Goal: Communication & Community: Answer question/provide support

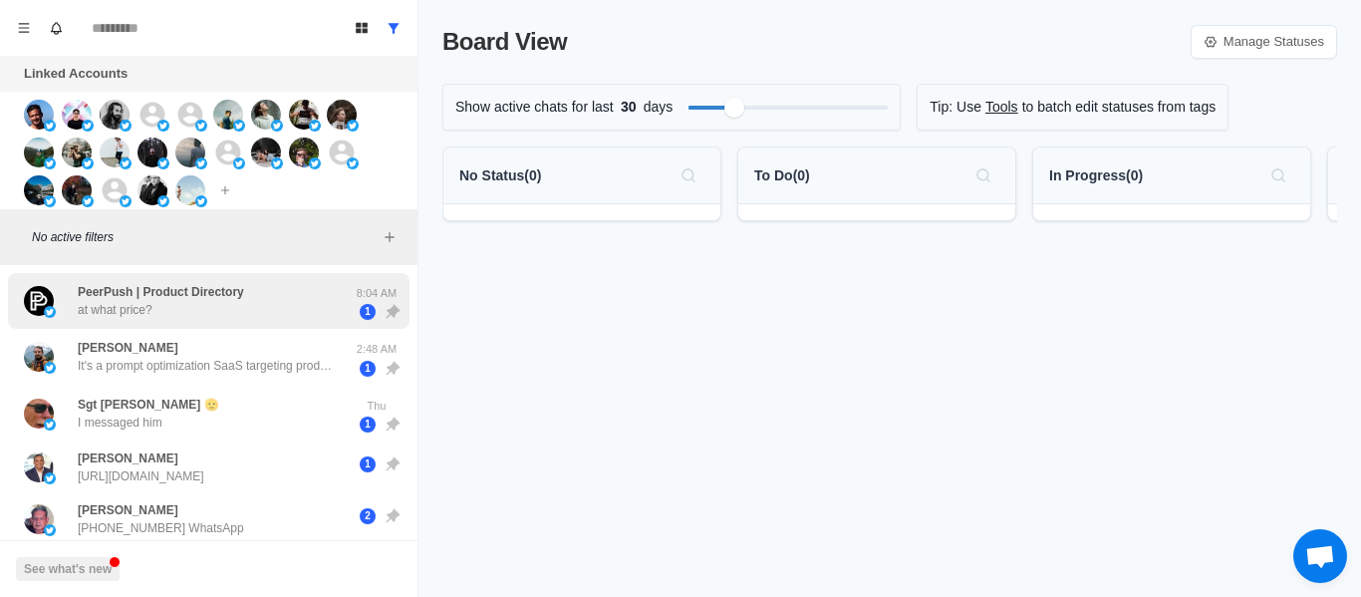
drag, startPoint x: 237, startPoint y: 309, endPoint x: 235, endPoint y: 323, distance: 14.1
click at [236, 308] on div "PeerPush | Product Directory at what price?" at bounding box center [161, 301] width 166 height 36
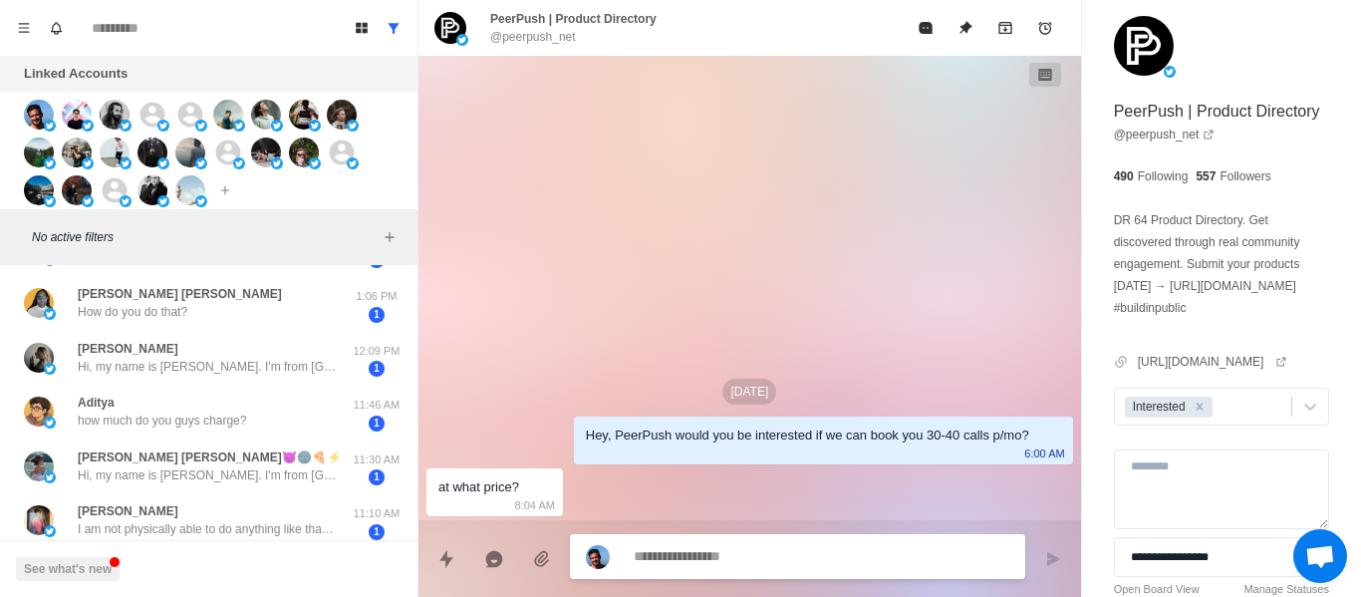
scroll to position [419, 0]
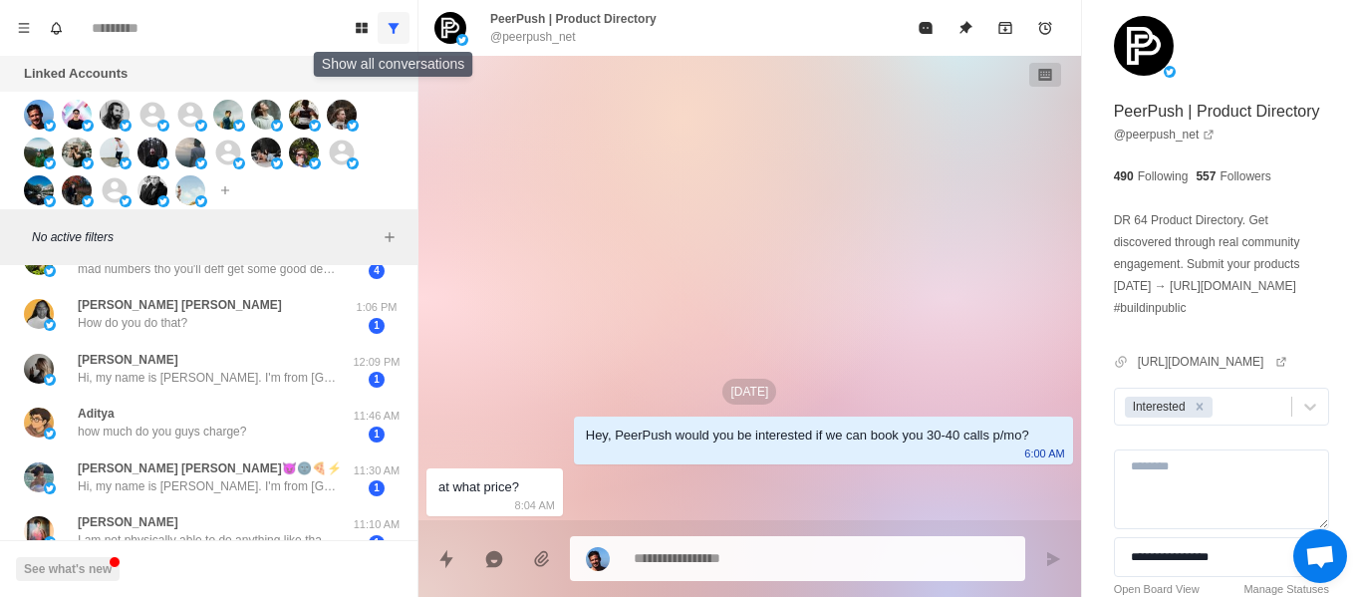
click at [389, 39] on button "Show all conversations" at bounding box center [394, 28] width 32 height 32
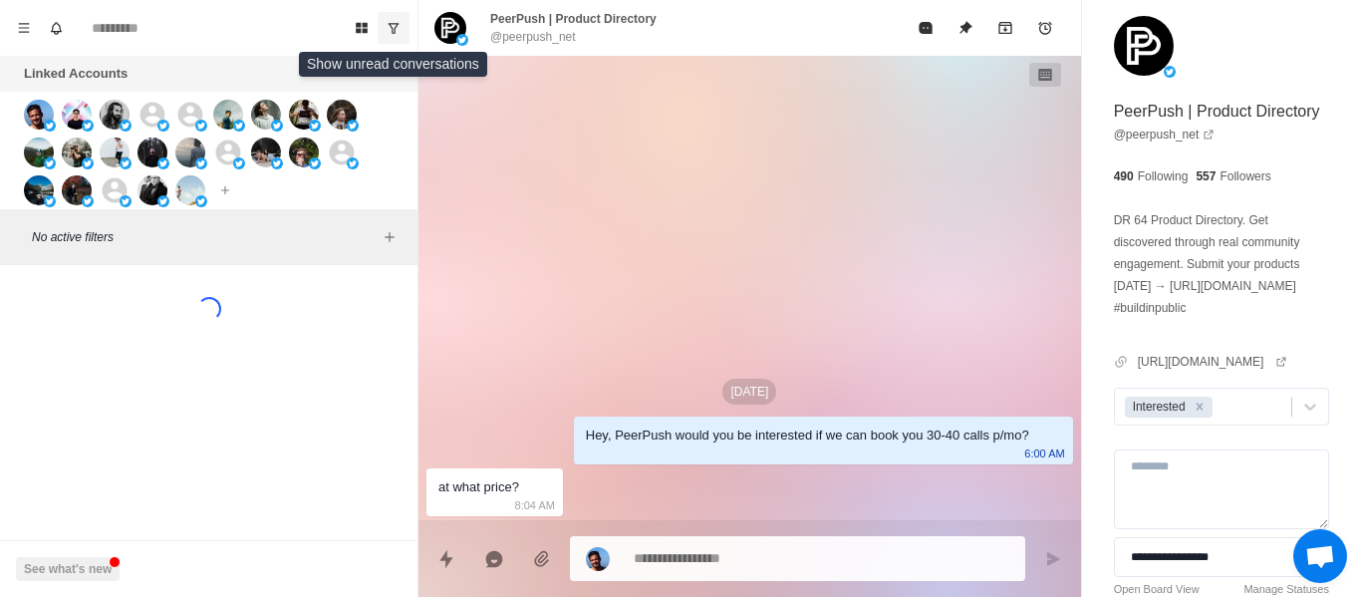
click at [399, 21] on icon "Show unread conversations" at bounding box center [394, 28] width 14 height 14
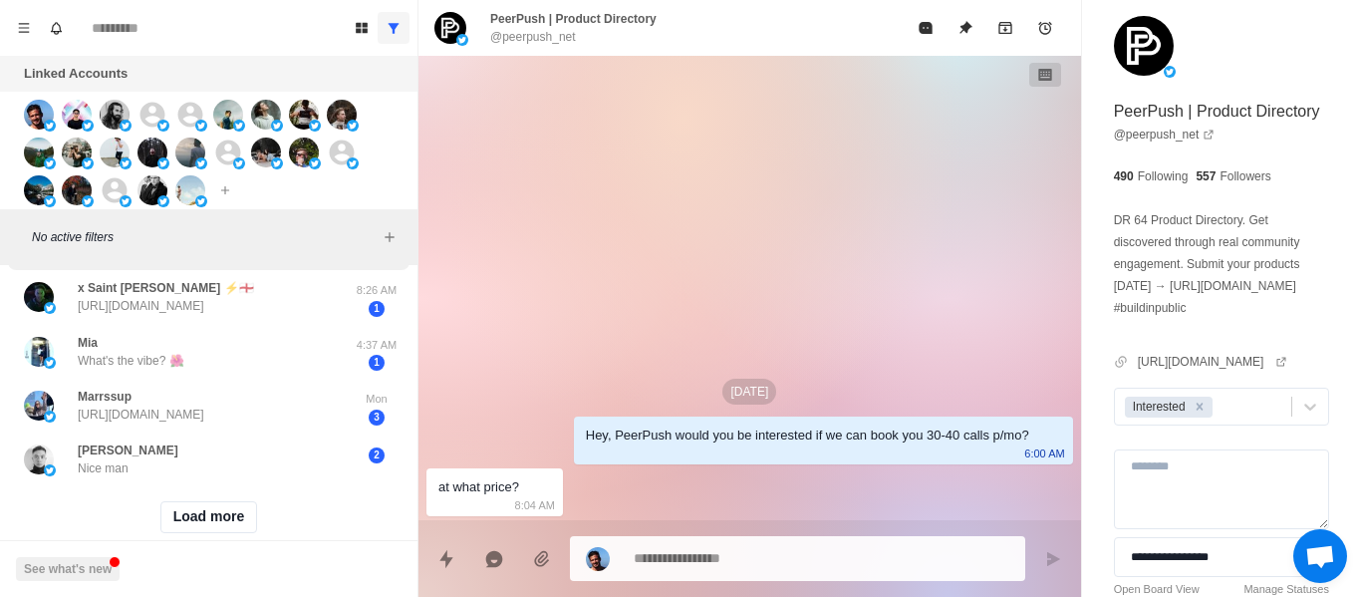
scroll to position [916, 0]
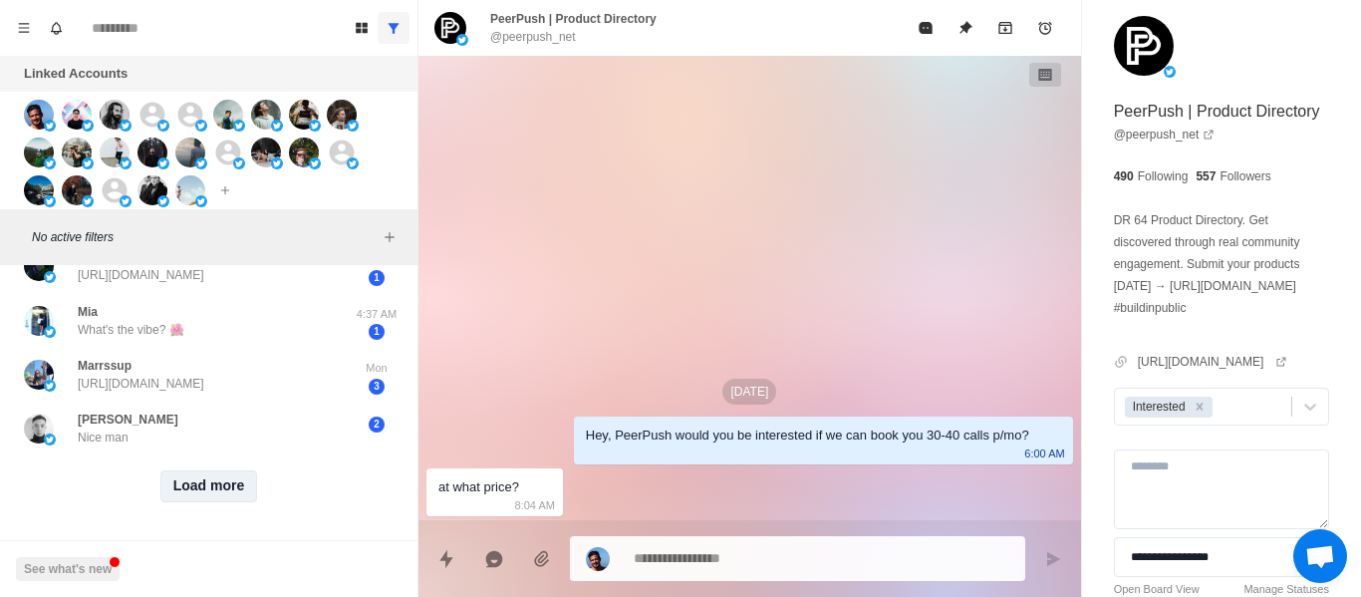
click at [229, 470] on button "Load more" at bounding box center [209, 486] width 98 height 32
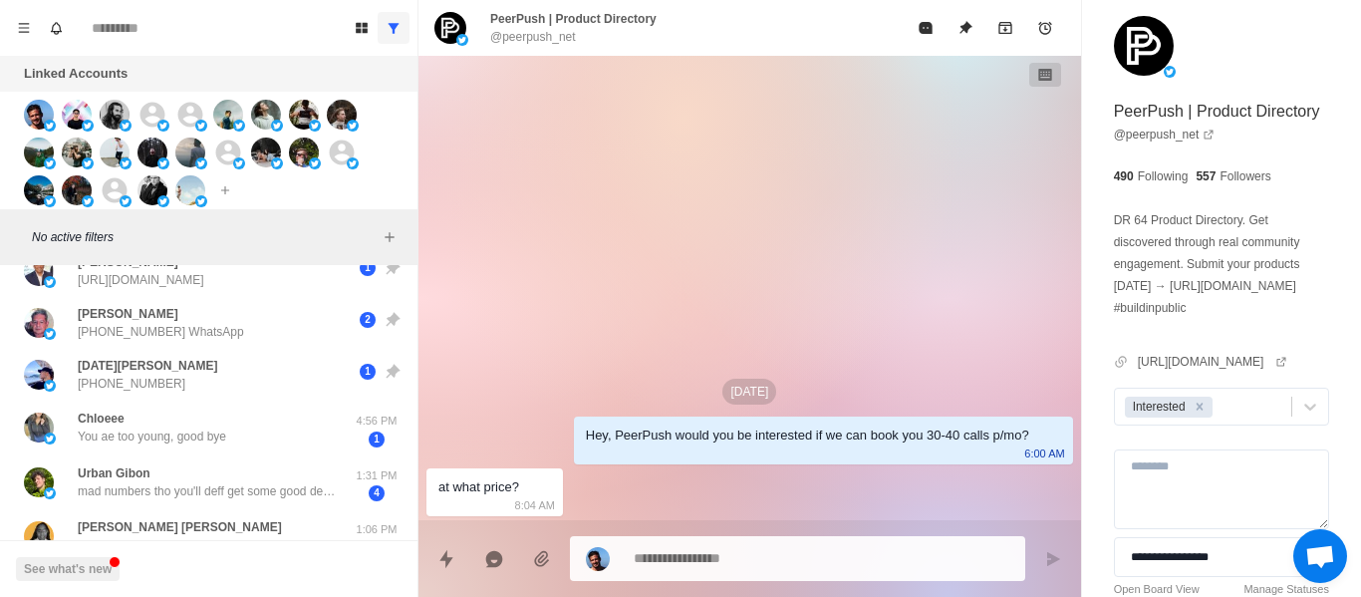
scroll to position [187, 0]
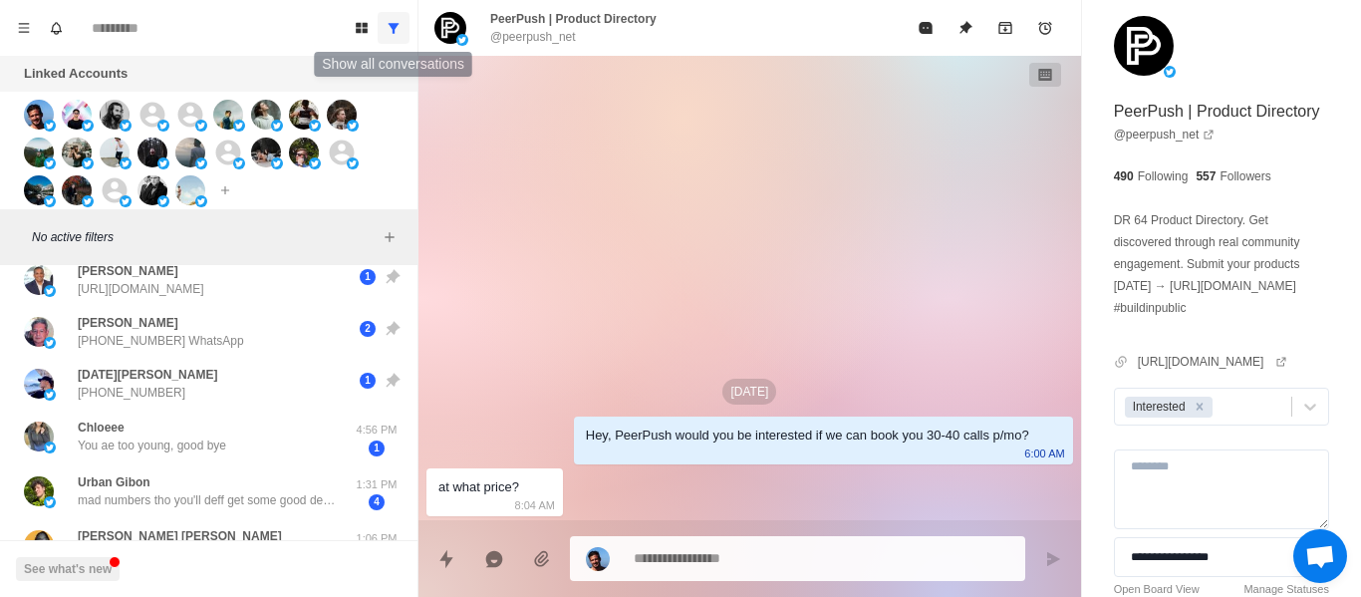
click at [381, 39] on button "Show all conversations" at bounding box center [394, 28] width 32 height 32
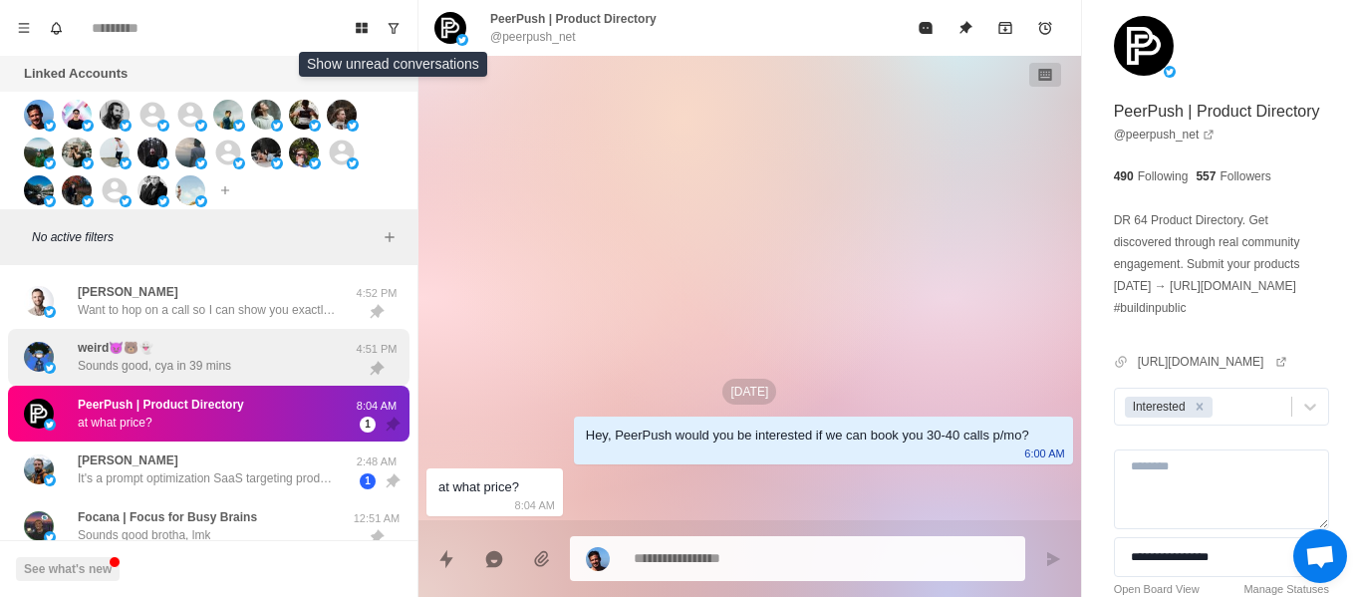
click at [161, 353] on div "weird😈🐻👻 Sounds good, cya in 39 mins" at bounding box center [154, 357] width 153 height 36
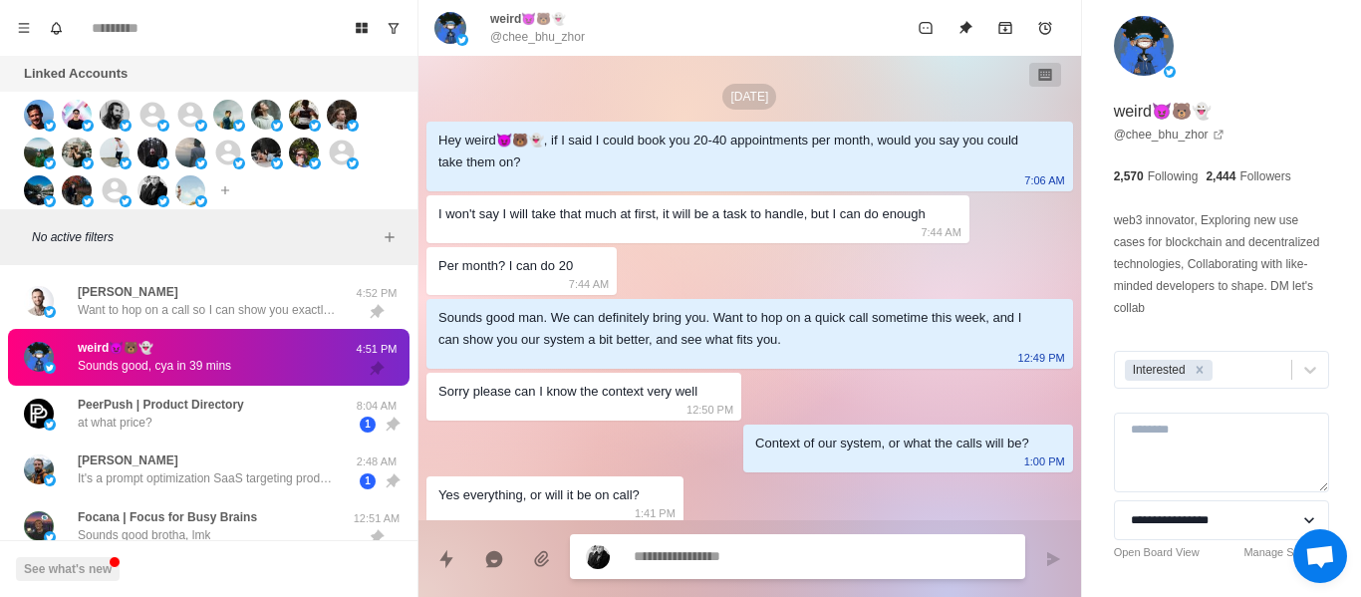
scroll to position [1427, 0]
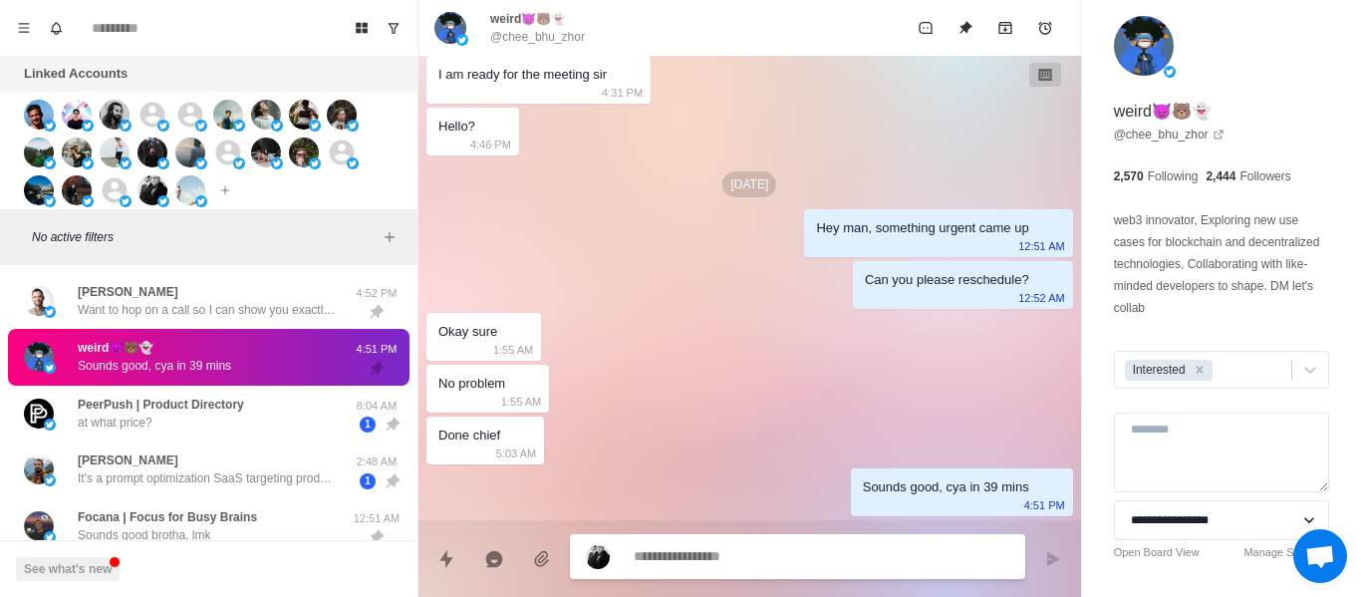
paste textarea "**********"
type textarea "*"
type textarea "**********"
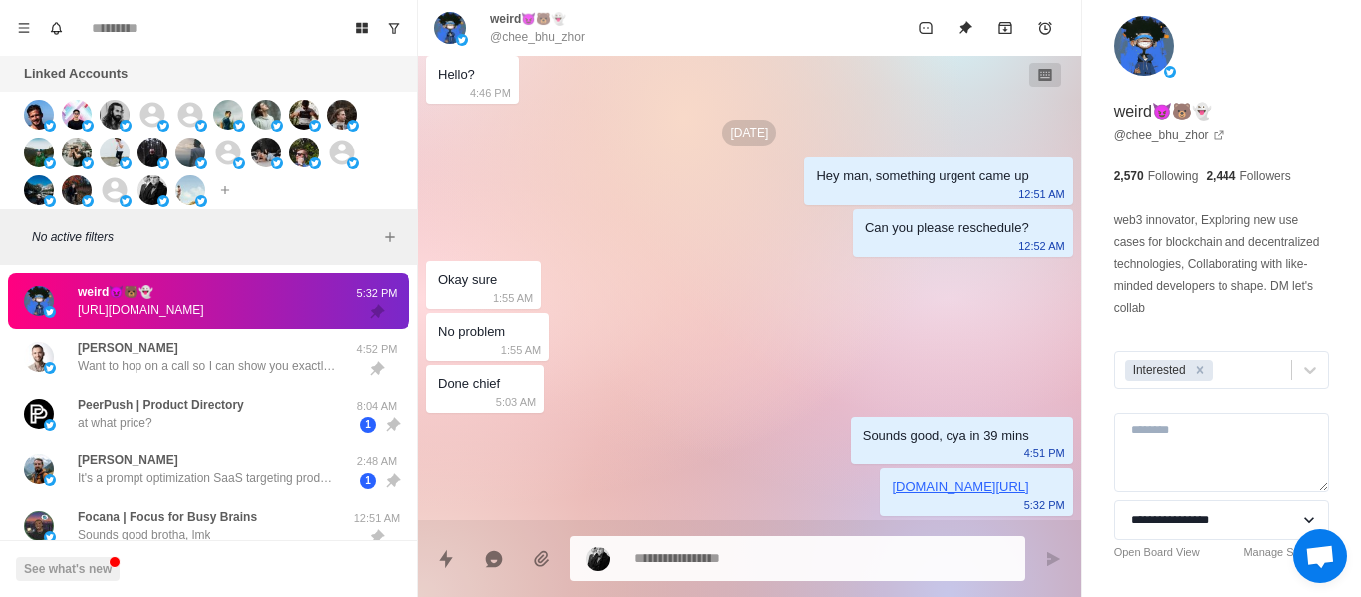
type textarea "*"
